Goal: Information Seeking & Learning: Learn about a topic

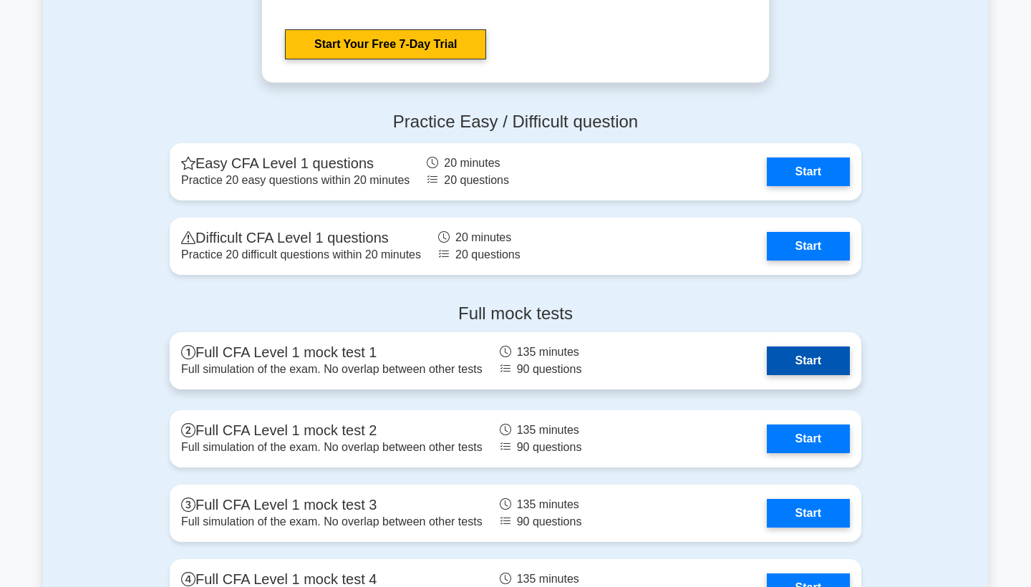
scroll to position [1754, 0]
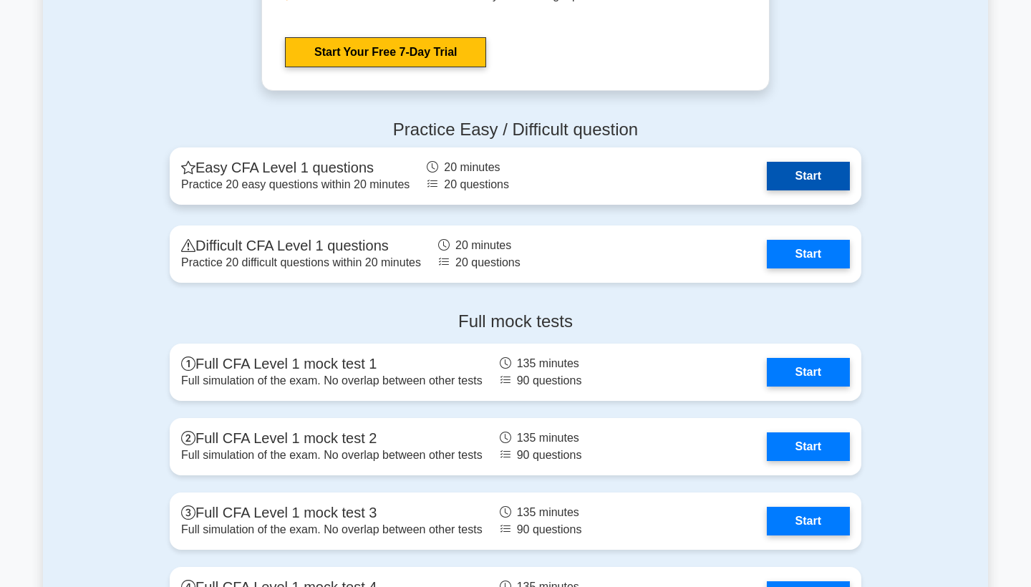
click at [802, 173] on link "Start" at bounding box center [808, 176] width 83 height 29
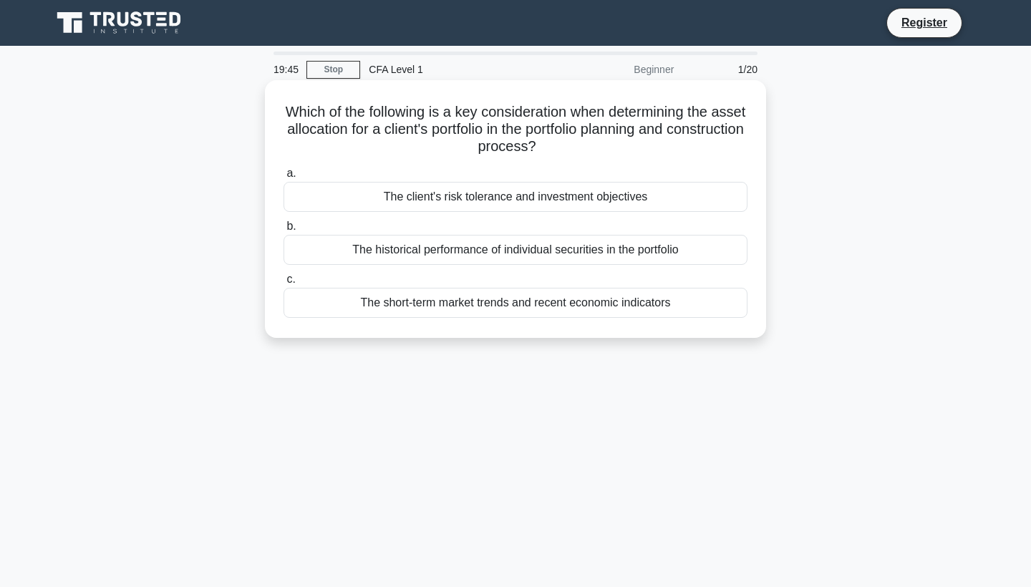
click at [524, 194] on div "The client's risk tolerance and investment objectives" at bounding box center [516, 197] width 464 height 30
click at [284, 178] on input "a. The client's risk tolerance and investment objectives" at bounding box center [284, 173] width 0 height 9
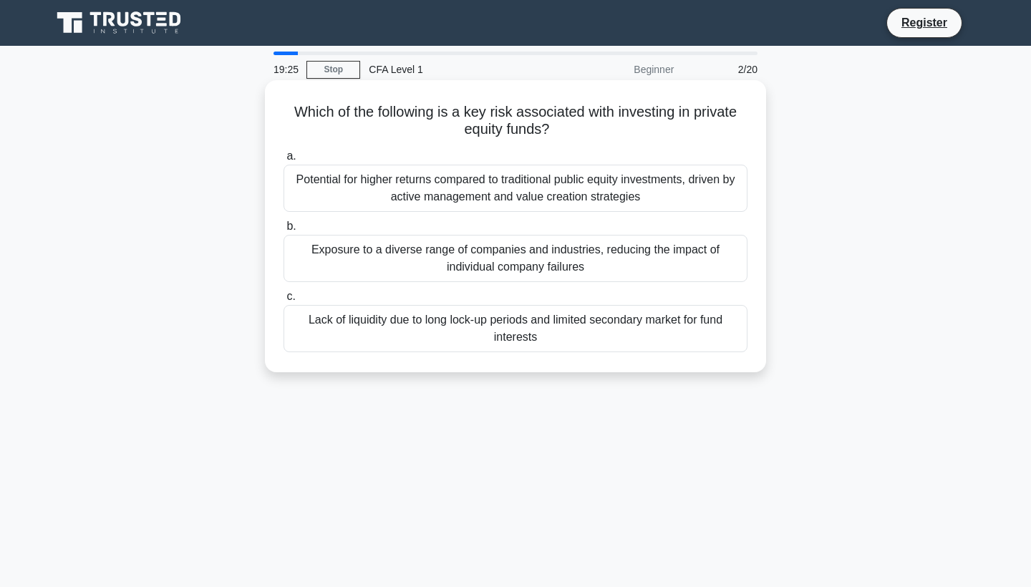
click at [477, 336] on div "Lack of liquidity due to long lock-up periods and limited secondary market for …" at bounding box center [516, 328] width 464 height 47
click at [284, 301] on input "c. Lack of liquidity due to long lock-up periods and limited secondary market f…" at bounding box center [284, 296] width 0 height 9
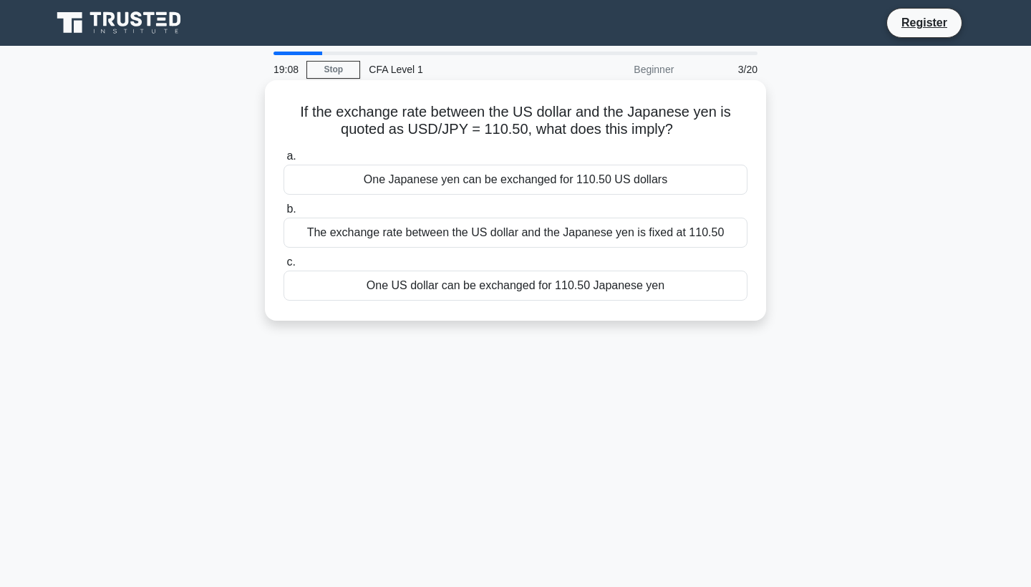
click at [510, 289] on div "One US dollar can be exchanged for 110.50 Japanese yen" at bounding box center [516, 286] width 464 height 30
click at [284, 267] on input "c. One US dollar can be exchanged for 110.50 Japanese yen" at bounding box center [284, 262] width 0 height 9
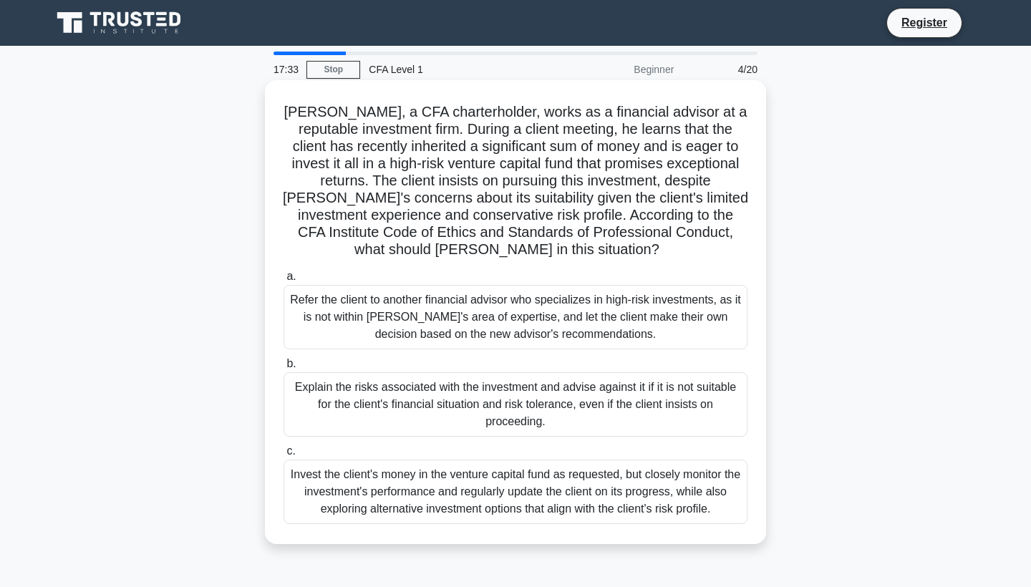
click at [428, 398] on div "Explain the risks associated with the investment and advise against it if it is…" at bounding box center [516, 404] width 464 height 64
click at [284, 369] on input "b. Explain the risks associated with the investment and advise against it if it…" at bounding box center [284, 363] width 0 height 9
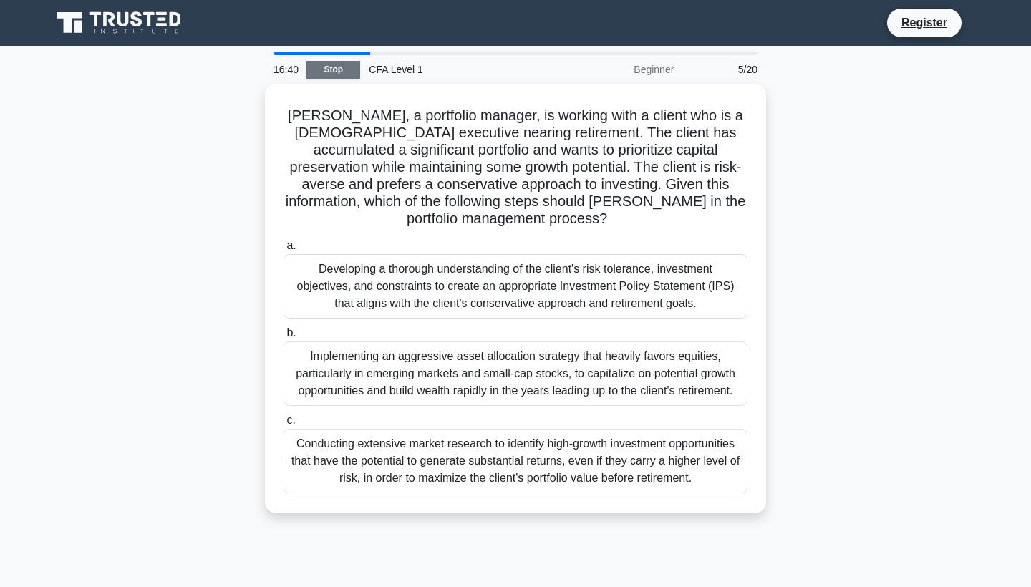
click at [332, 68] on link "Stop" at bounding box center [333, 70] width 54 height 18
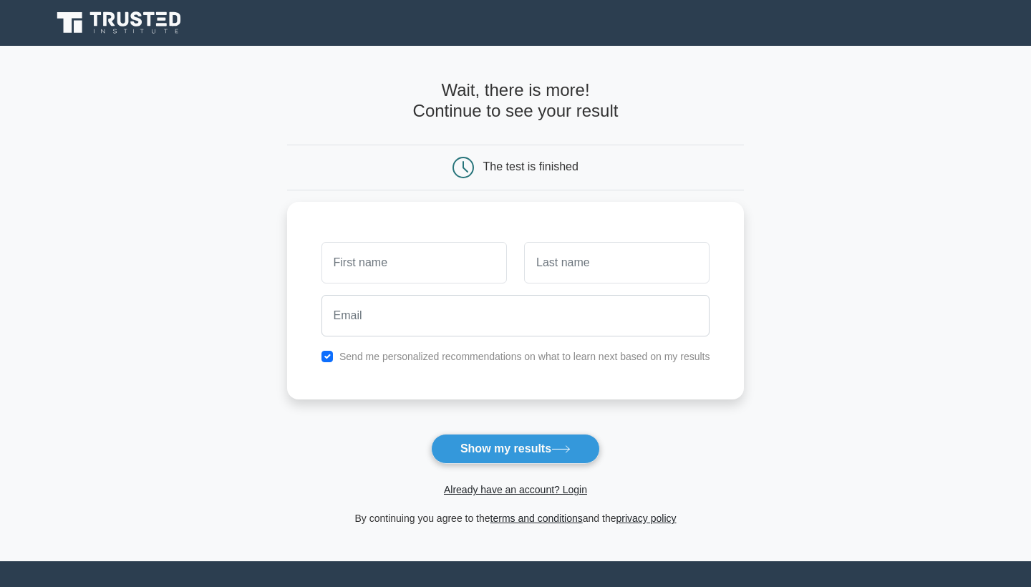
scroll to position [14, 0]
